Goal: Check status

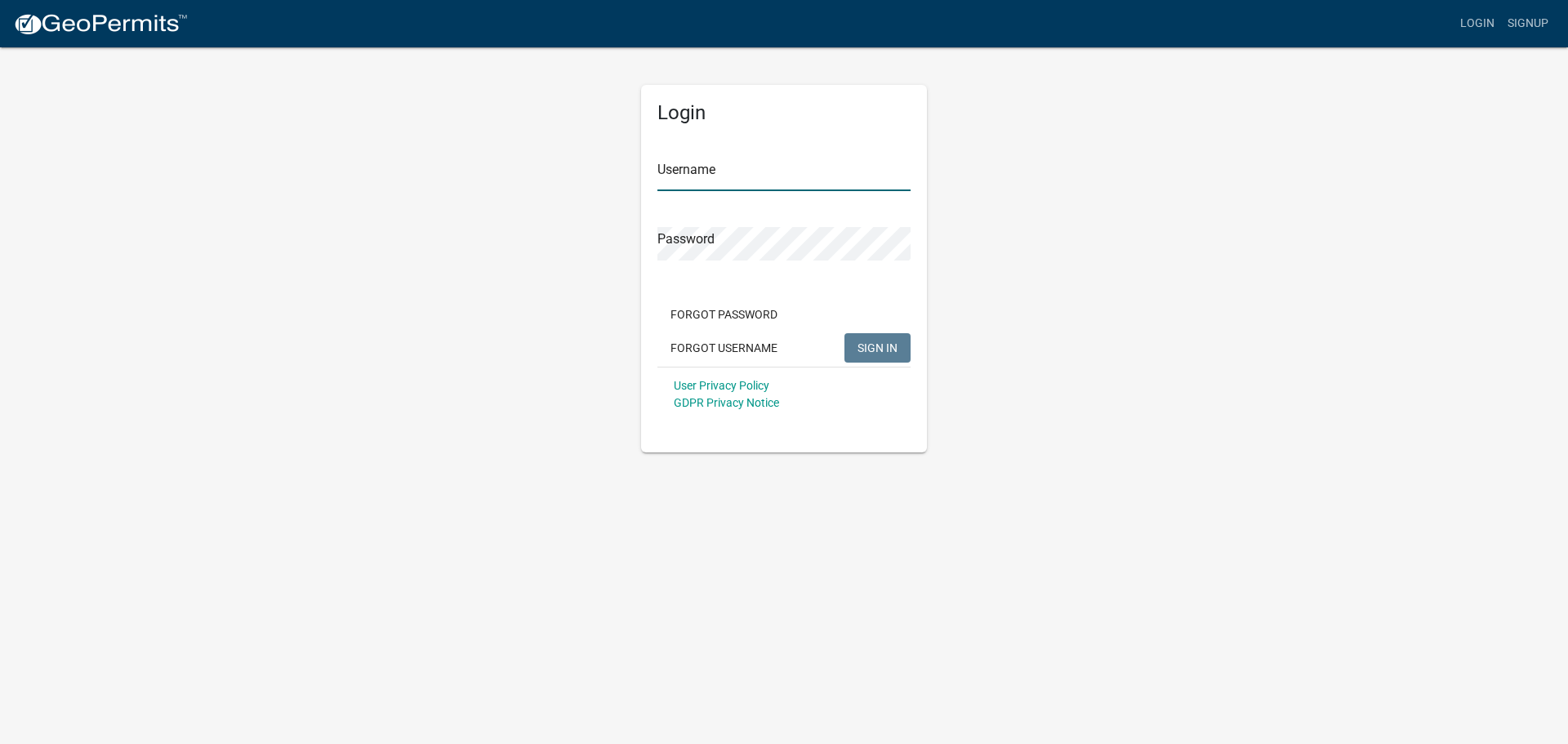
type input "ksbi"
click at [906, 354] on button "SIGN IN" at bounding box center [877, 348] width 66 height 29
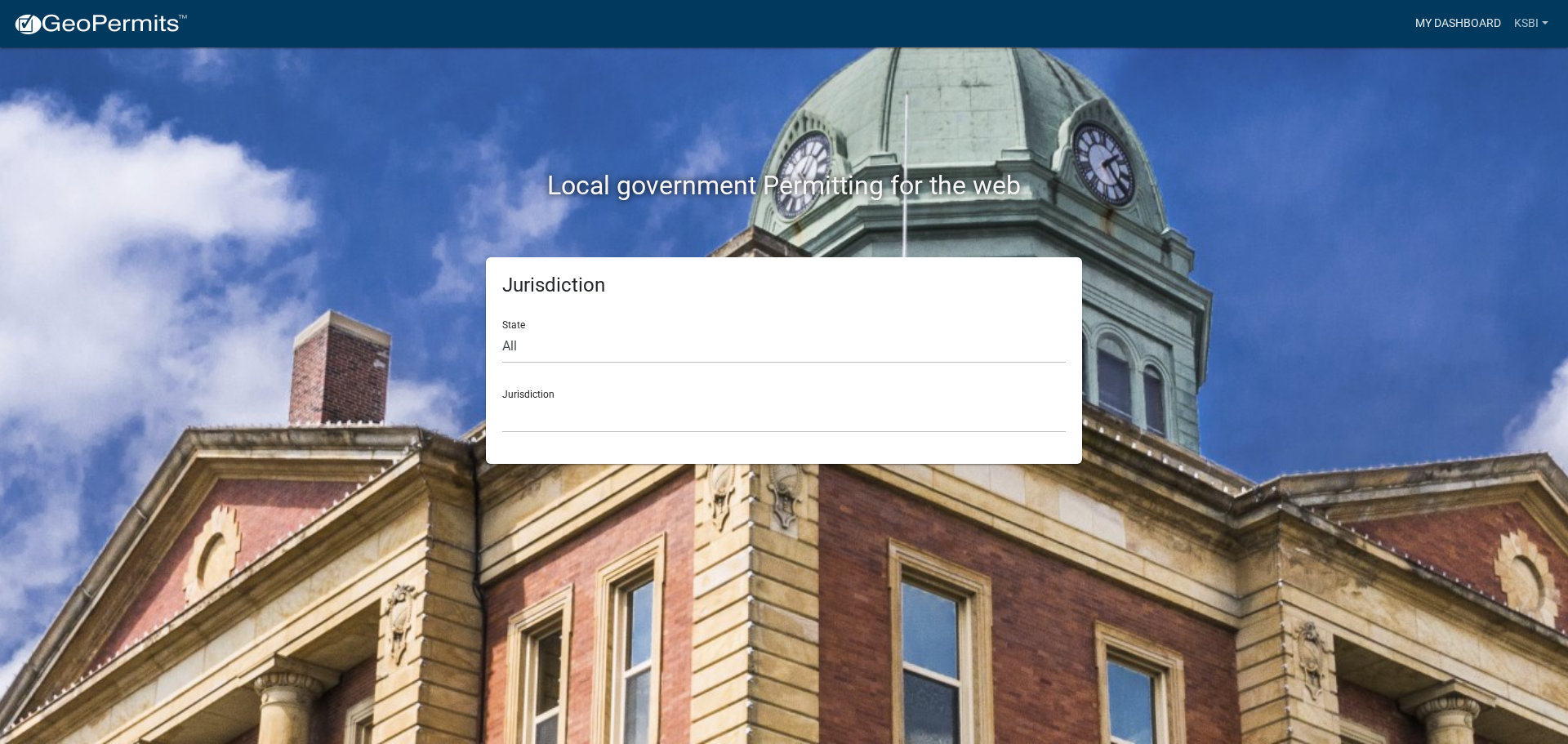
click at [1462, 18] on link "My Dashboard" at bounding box center [1458, 24] width 99 height 31
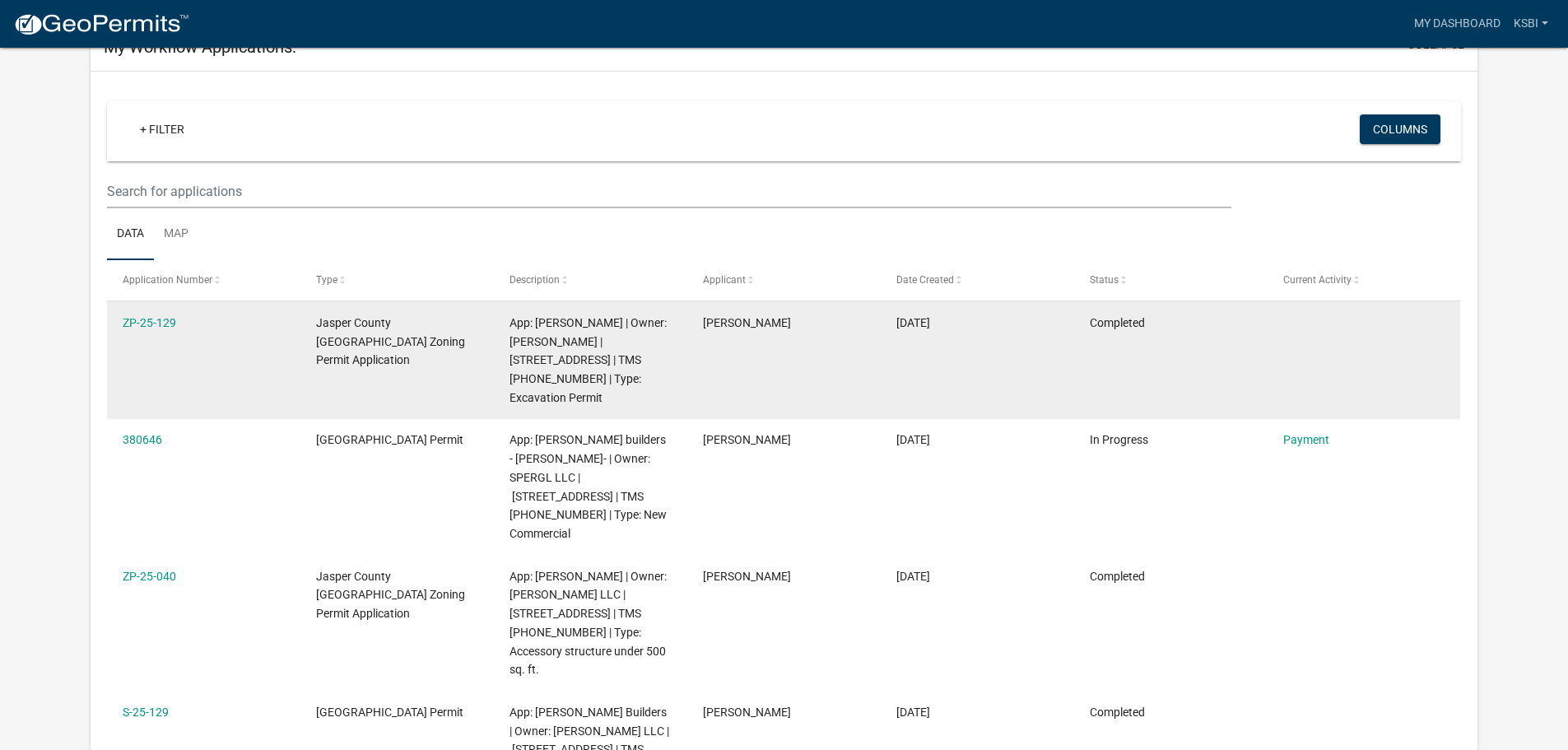
scroll to position [164, 0]
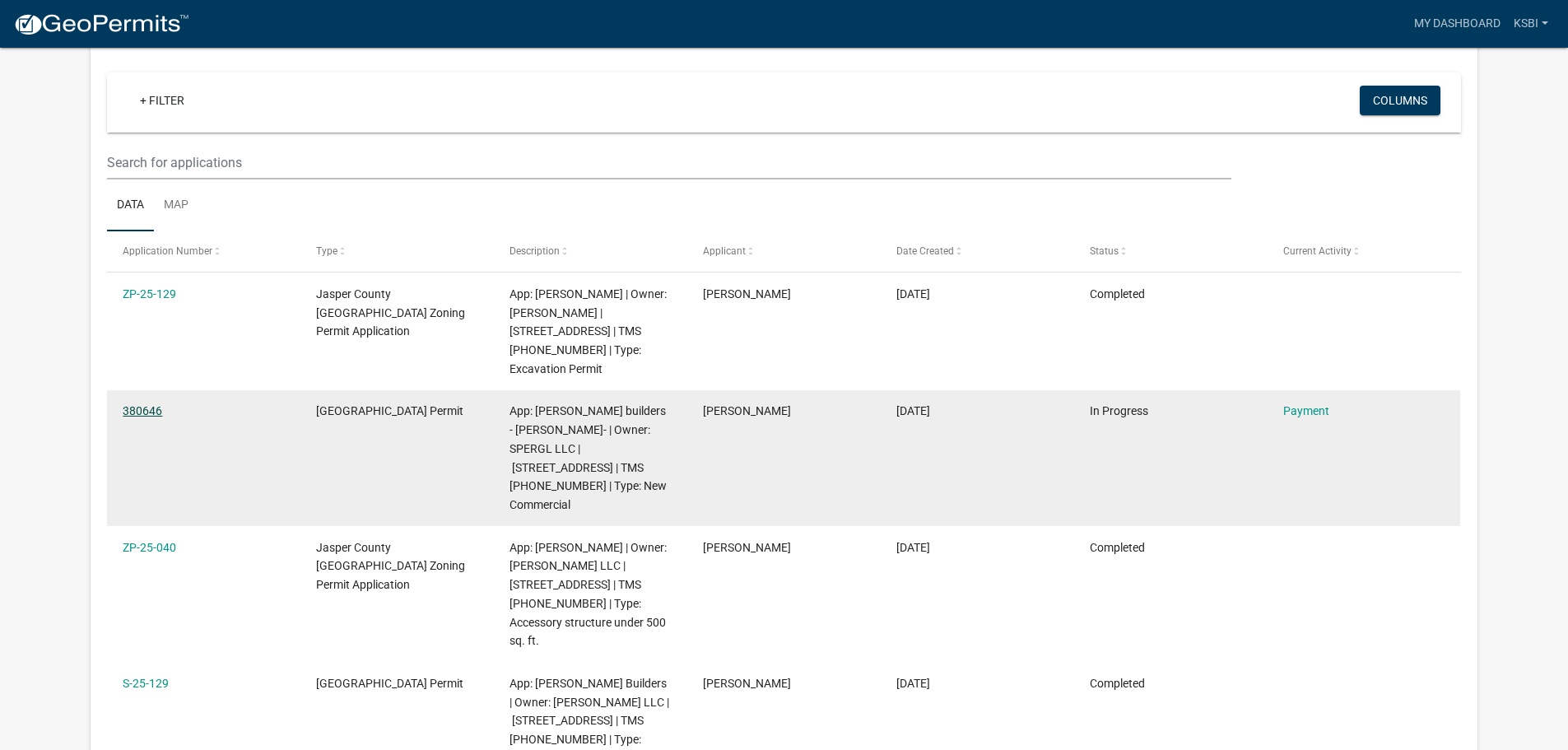
click at [141, 410] on link "380646" at bounding box center [142, 411] width 39 height 13
